Goal: Understand process/instructions: Learn how to perform a task or action

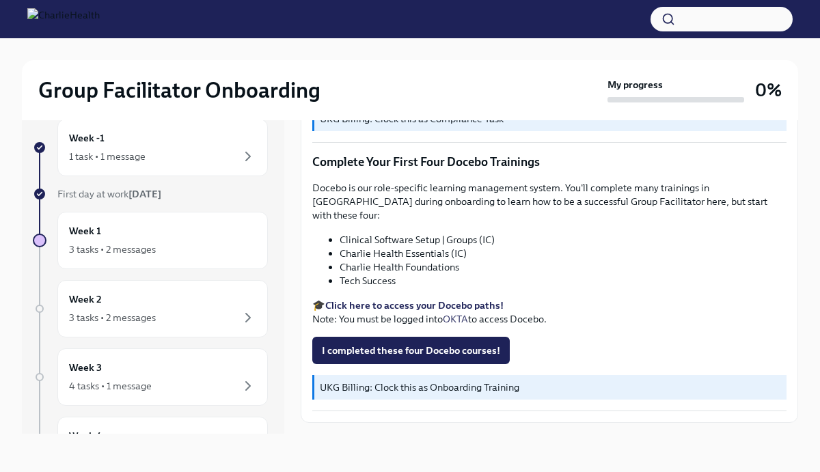
scroll to position [1738, 0]
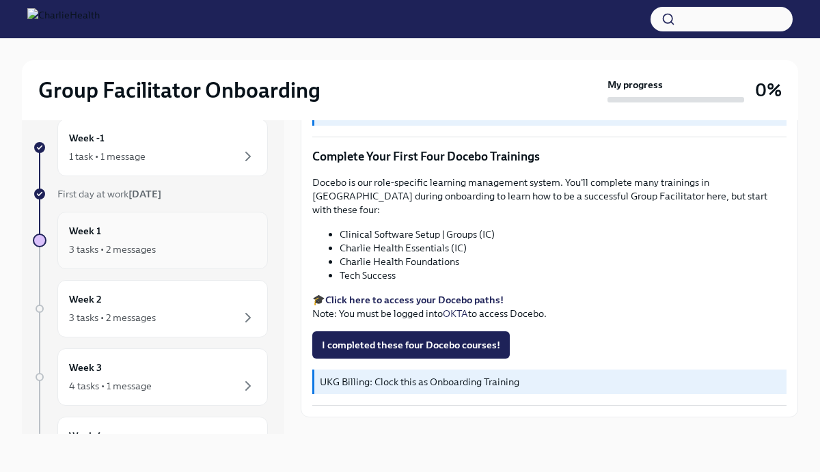
click at [206, 238] on div "Week 1 3 tasks • 2 messages" at bounding box center [162, 240] width 187 height 34
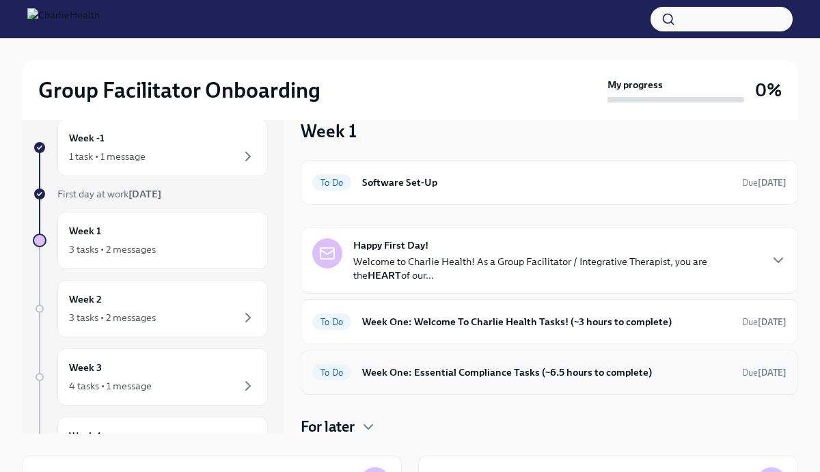
click at [521, 381] on div "To Do Week One: Essential Compliance Tasks (~6.5 hours to complete) Due [DATE]" at bounding box center [549, 372] width 474 height 22
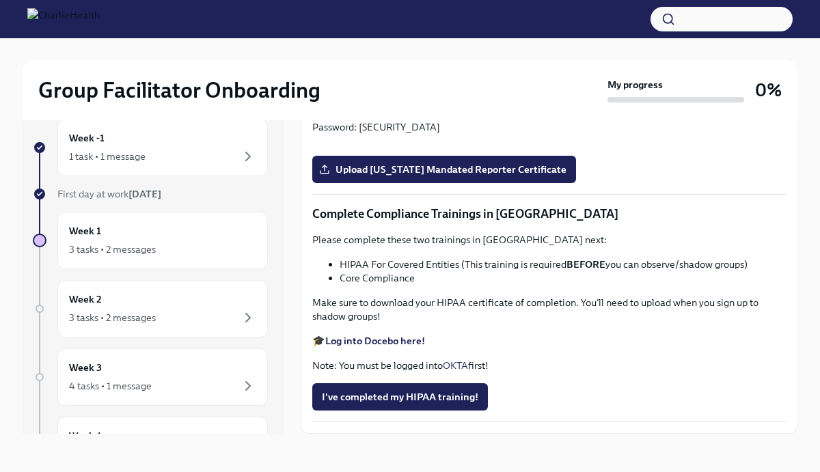
scroll to position [2996, 0]
click at [235, 308] on div "Week 2 3 tasks • 2 messages" at bounding box center [162, 309] width 187 height 34
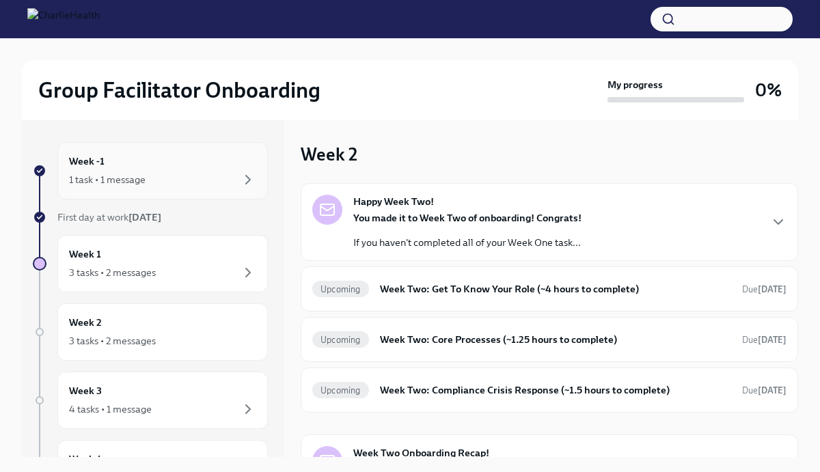
click at [185, 191] on div "Week -1 1 task • 1 message" at bounding box center [162, 170] width 210 height 57
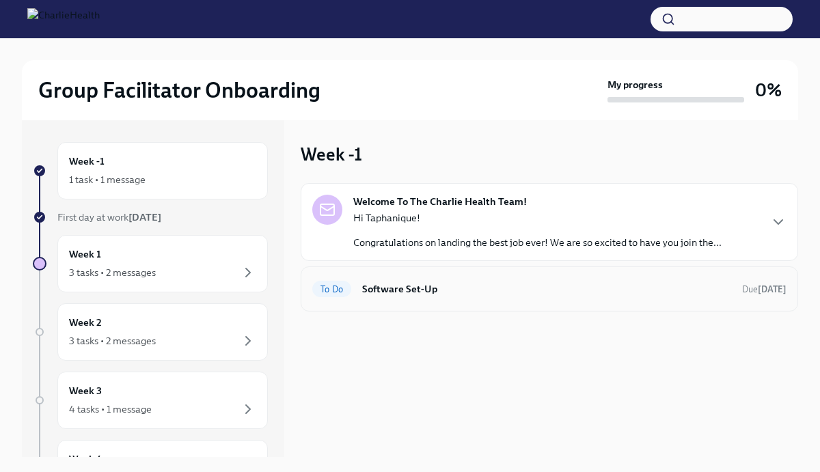
click at [577, 295] on h6 "Software Set-Up" at bounding box center [546, 289] width 369 height 15
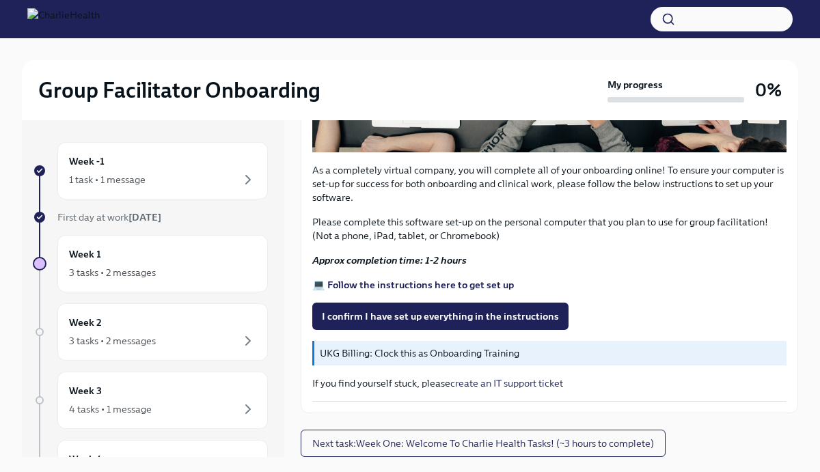
scroll to position [23, 0]
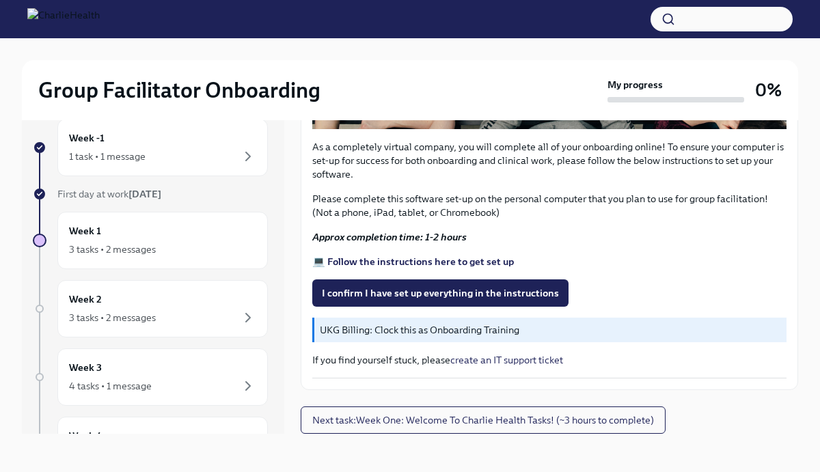
click at [441, 265] on strong "💻 Follow the instructions here to get set up" at bounding box center [413, 262] width 202 height 12
